Goal: Task Accomplishment & Management: Use online tool/utility

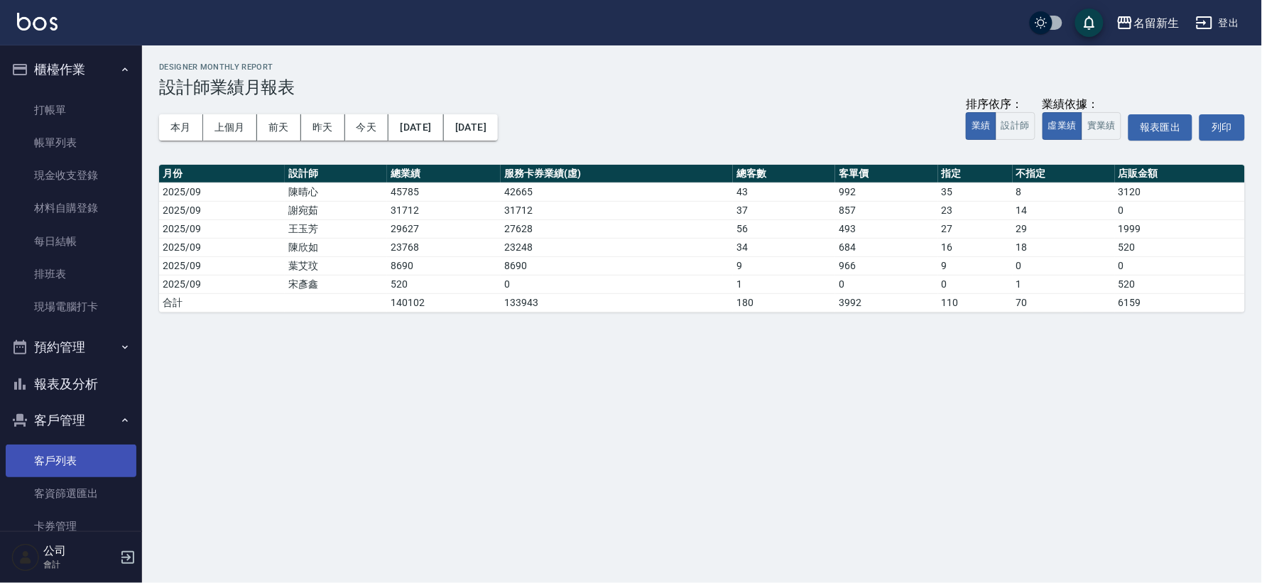
click at [87, 458] on link "客戶列表" at bounding box center [71, 460] width 131 height 33
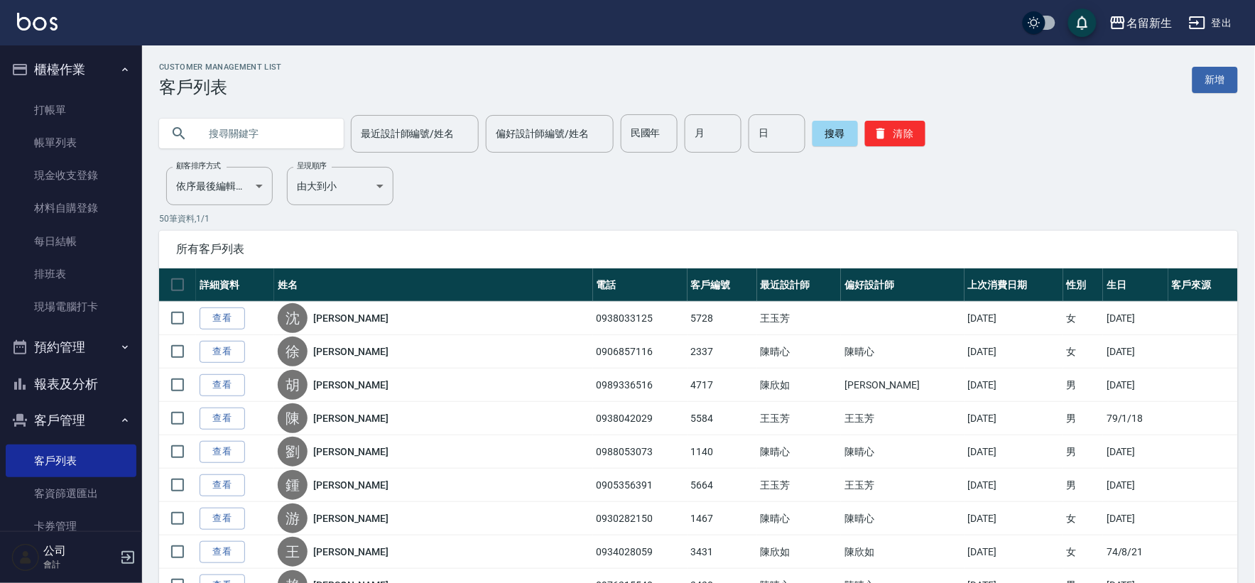
click at [299, 138] on input "text" at bounding box center [265, 133] width 133 height 38
type input "0926617917"
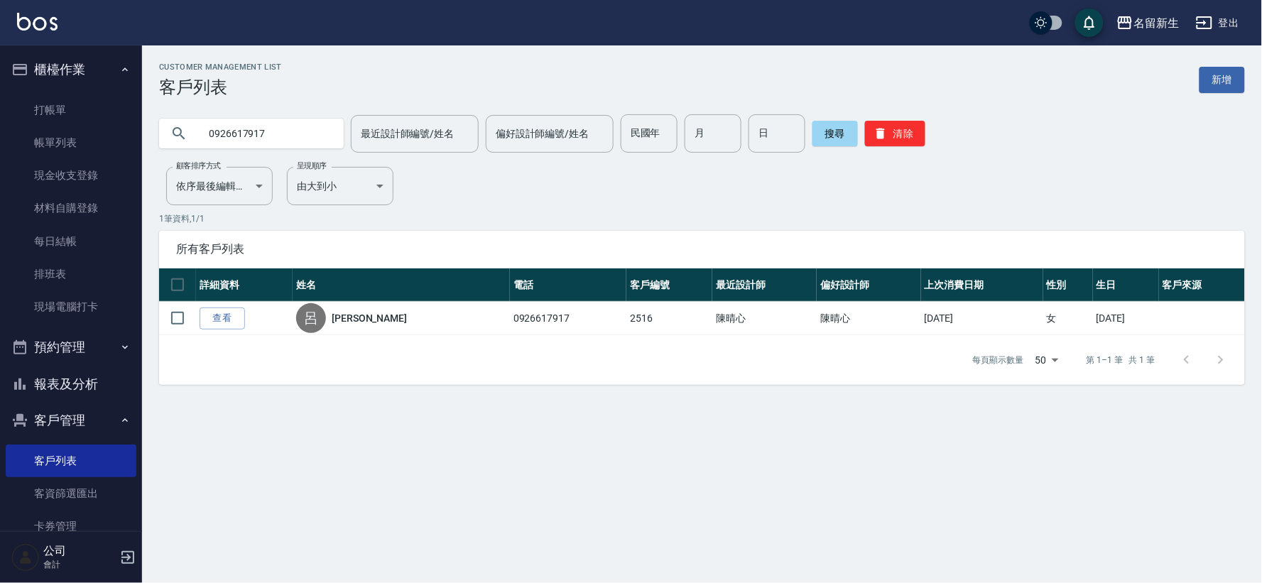
drag, startPoint x: 66, startPoint y: 76, endPoint x: 71, endPoint y: 91, distance: 15.7
click at [71, 91] on li "櫃檯作業 打帳單 帳單列表 現金收支登錄 材料自購登錄 每日結帳 排班表 現場電腦打卡" at bounding box center [71, 190] width 131 height 278
click at [74, 107] on link "打帳單" at bounding box center [71, 110] width 131 height 33
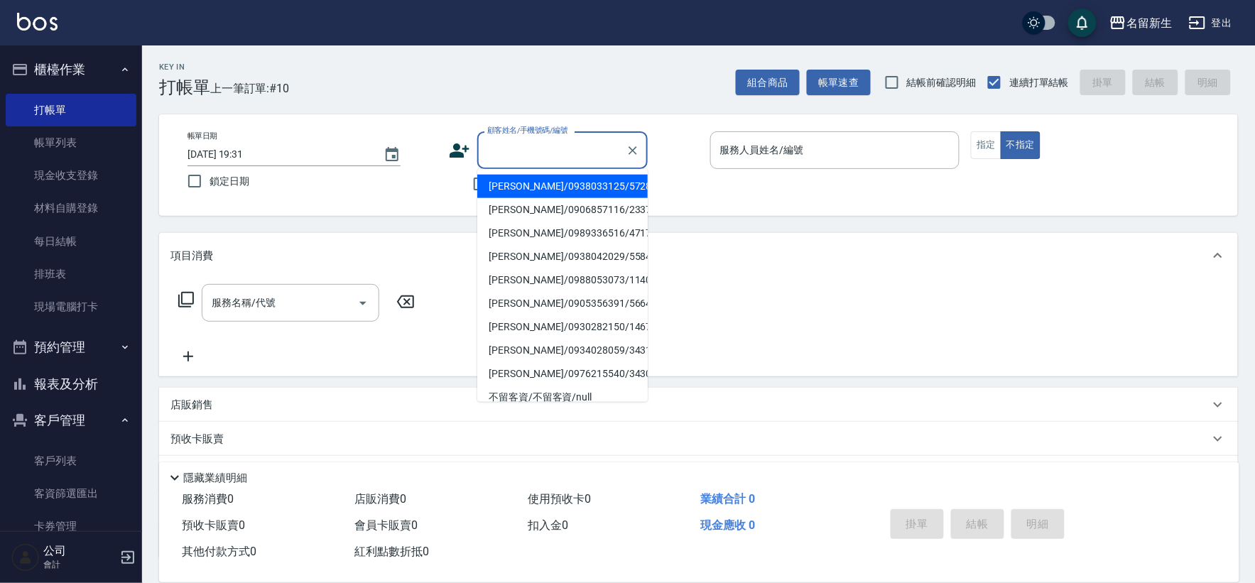
click at [561, 159] on input "顧客姓名/手機號碼/編號" at bounding box center [552, 150] width 136 height 25
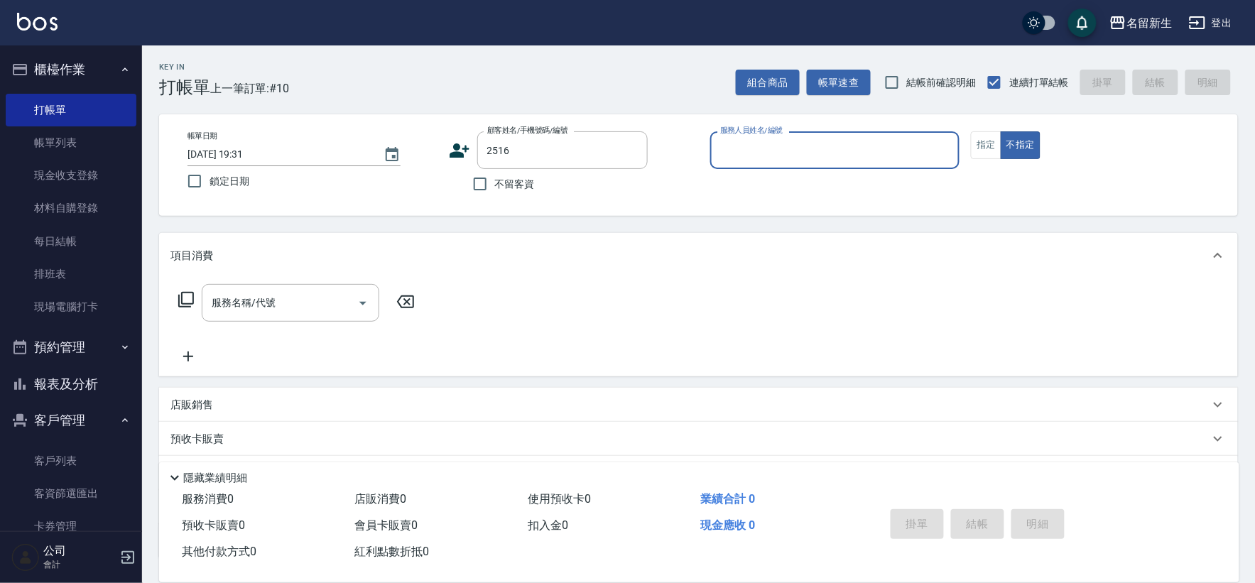
type input "[PERSON_NAME]紋/0926617917/2516"
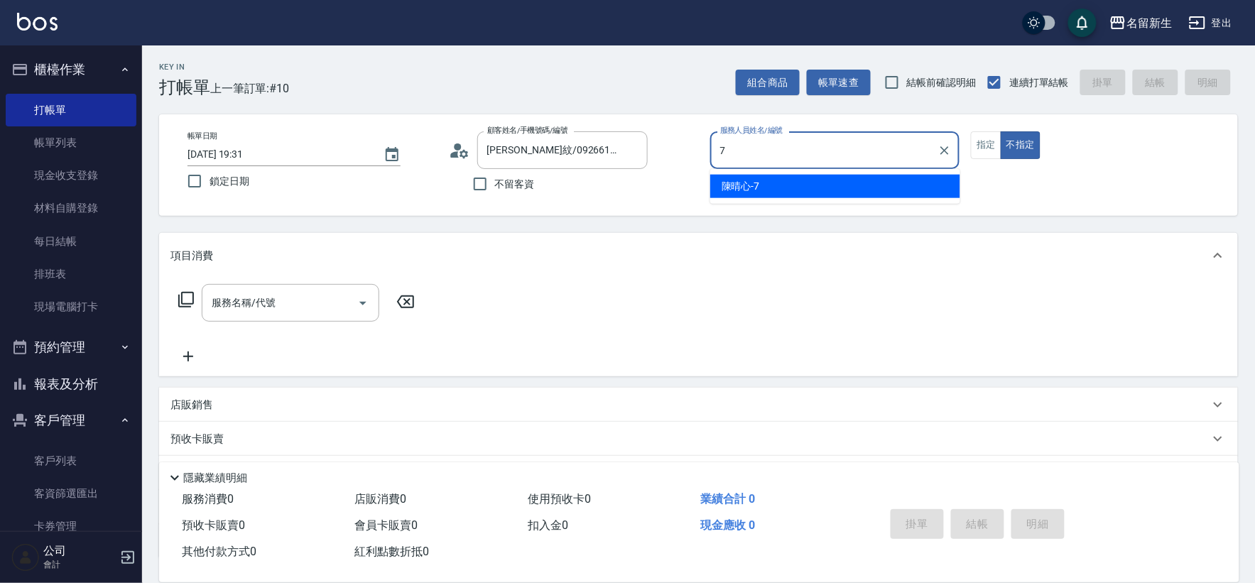
type input "7"
type button "false"
type input "[PERSON_NAME]-7"
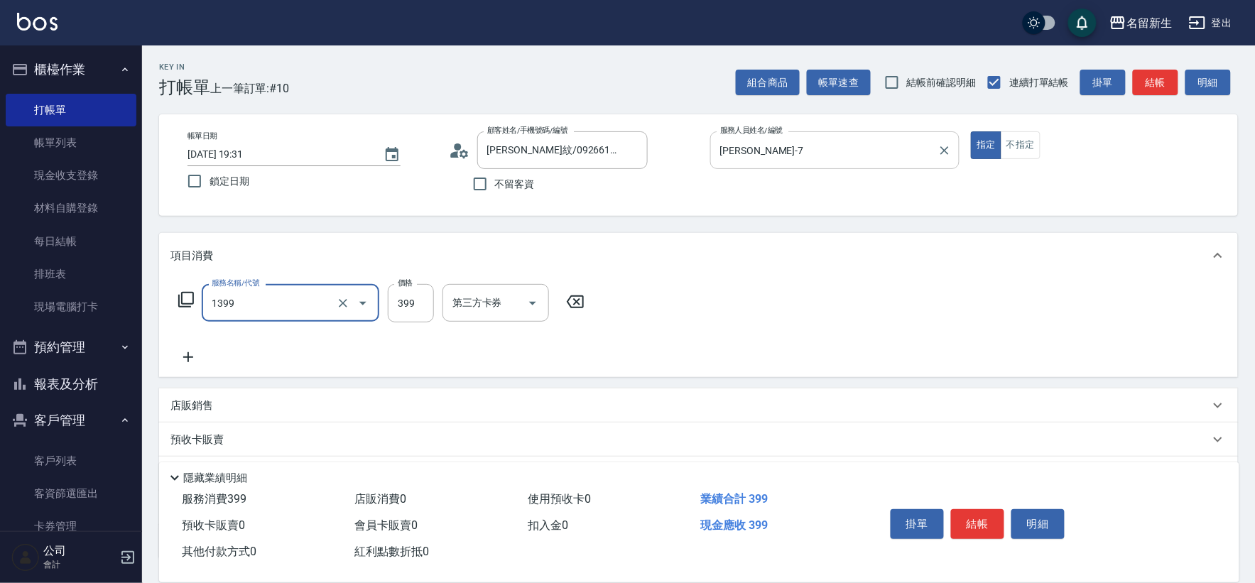
type input "健康洗髮(1399)"
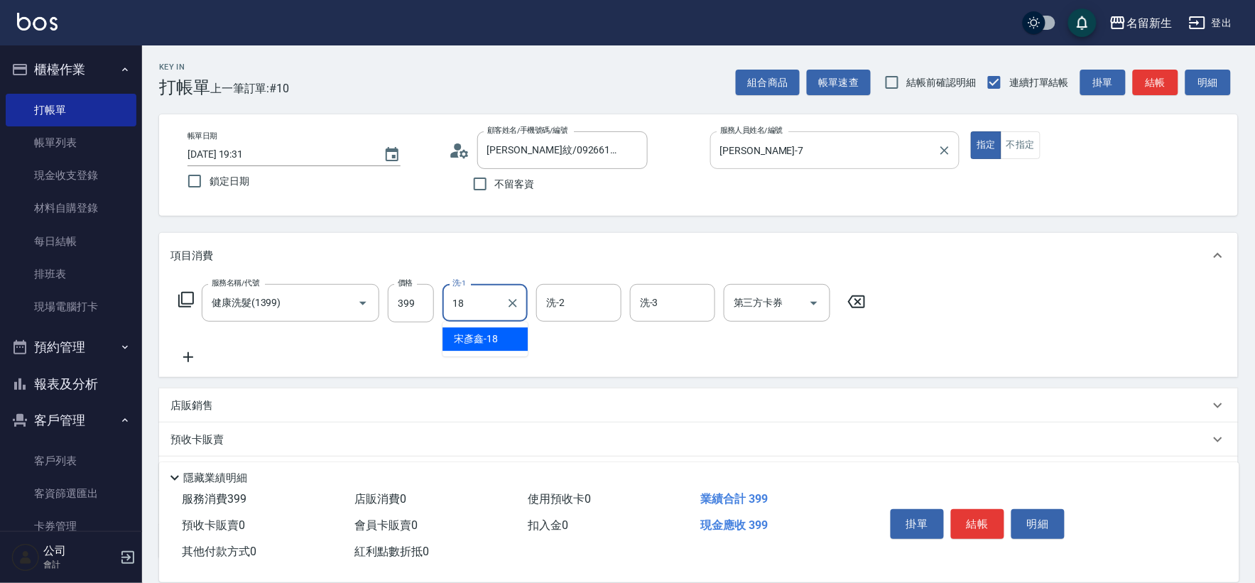
type input "[PERSON_NAME]-18"
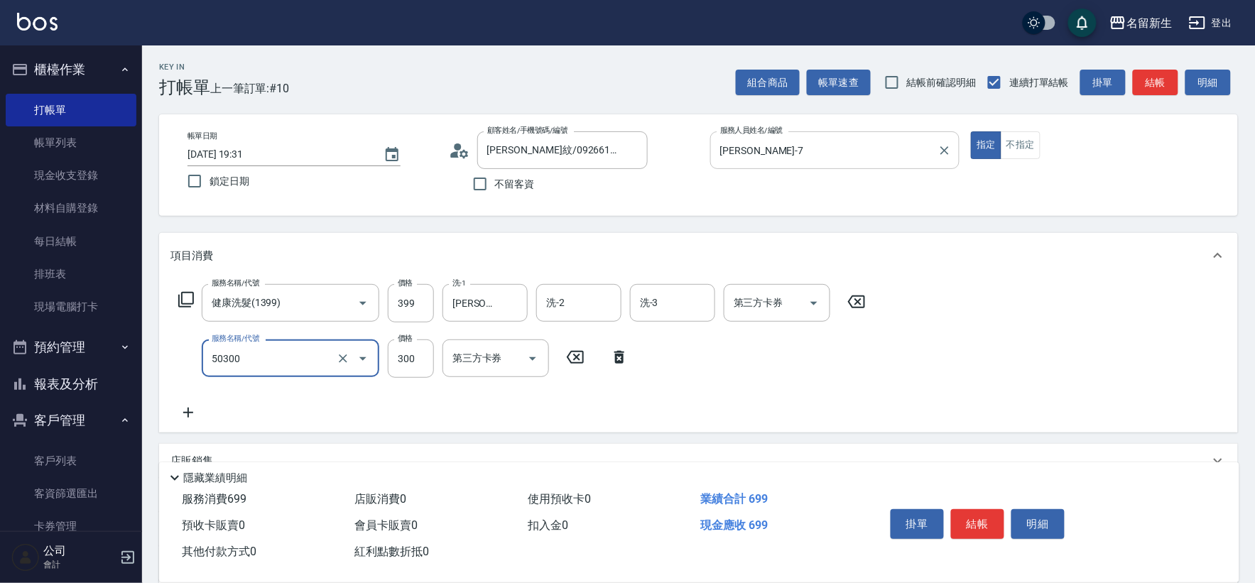
type input "自備護髮(50300)"
type input "200"
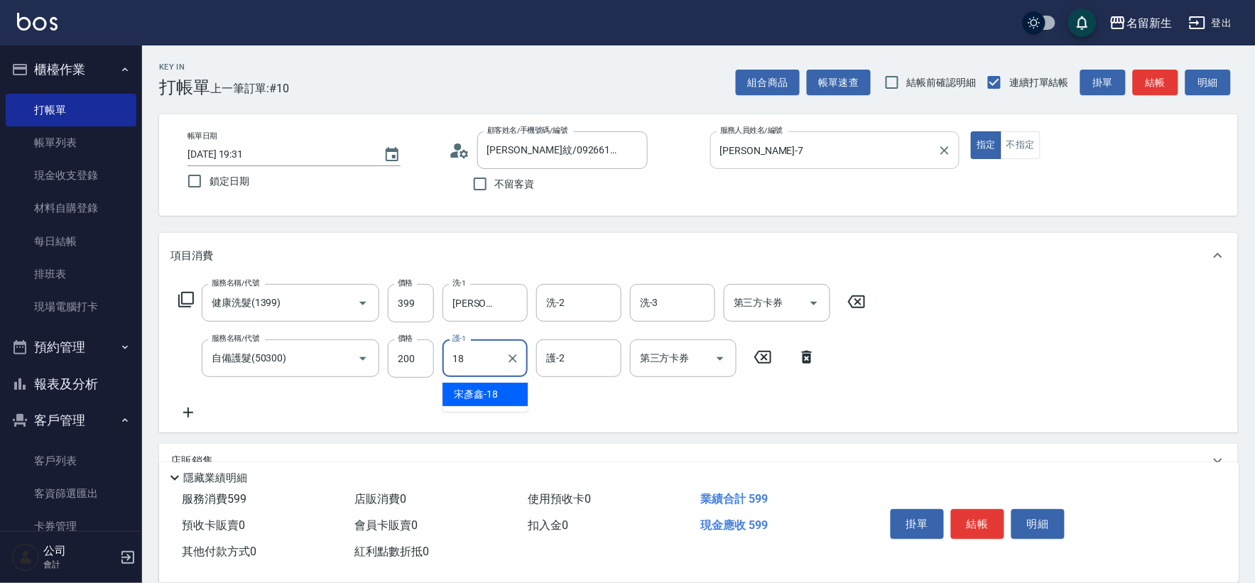
type input "[PERSON_NAME]-18"
